Goal: Check status: Check status

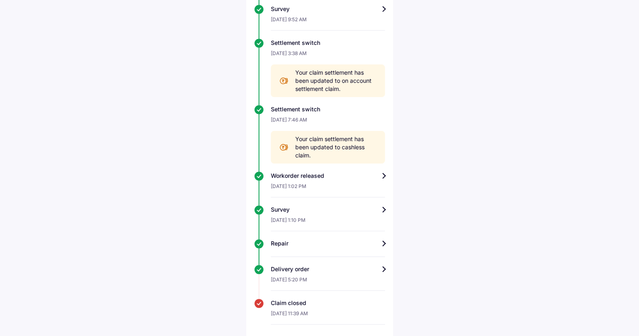
scroll to position [207, 0]
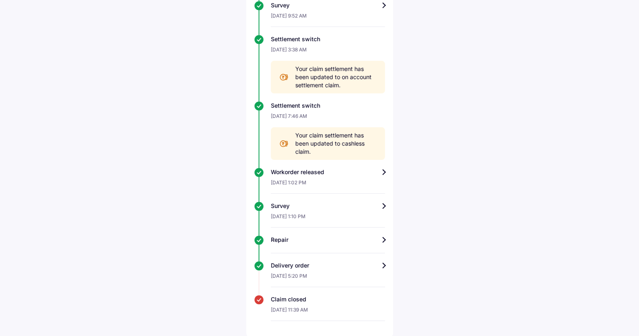
click at [271, 298] on div "Claim closed" at bounding box center [328, 299] width 114 height 8
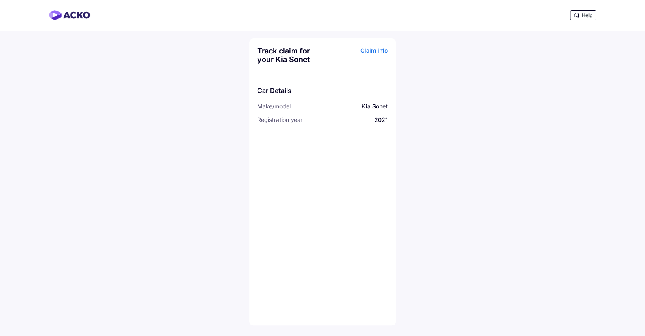
click at [312, 161] on div "Track claim for your Kia Sonet Claim info Car Details Make/model Kia Sonet Regi…" at bounding box center [322, 181] width 147 height 287
